Goal: Navigation & Orientation: Find specific page/section

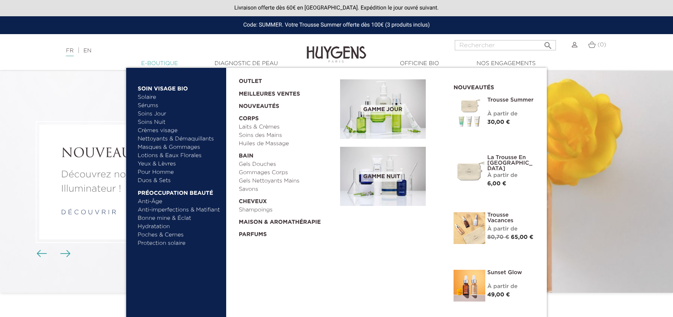
click at [167, 63] on link "  E-Boutique" at bounding box center [159, 64] width 79 height 8
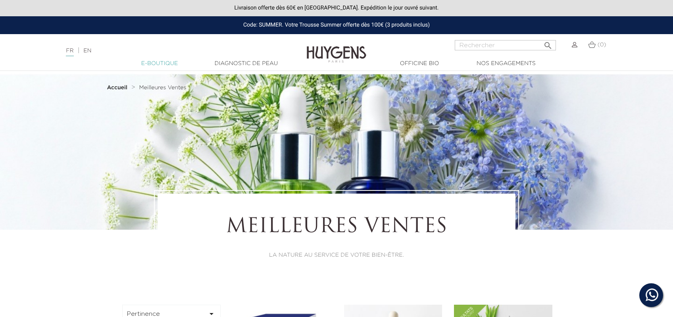
click at [150, 66] on link "  E-Boutique" at bounding box center [159, 64] width 79 height 8
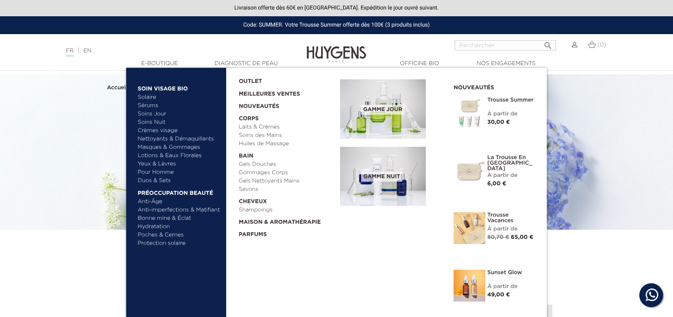
click at [163, 171] on link "Pour Homme" at bounding box center [179, 172] width 83 height 8
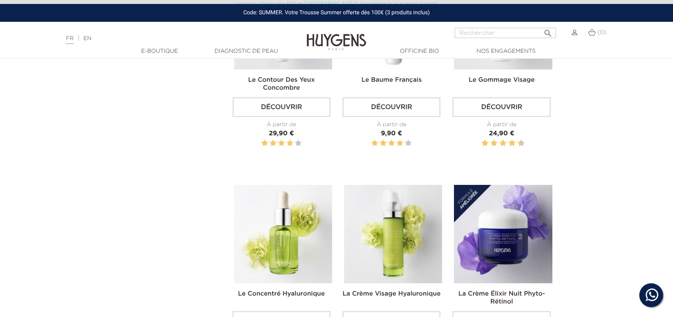
scroll to position [421, 0]
